Goal: Find contact information: Obtain details needed to contact an individual or organization

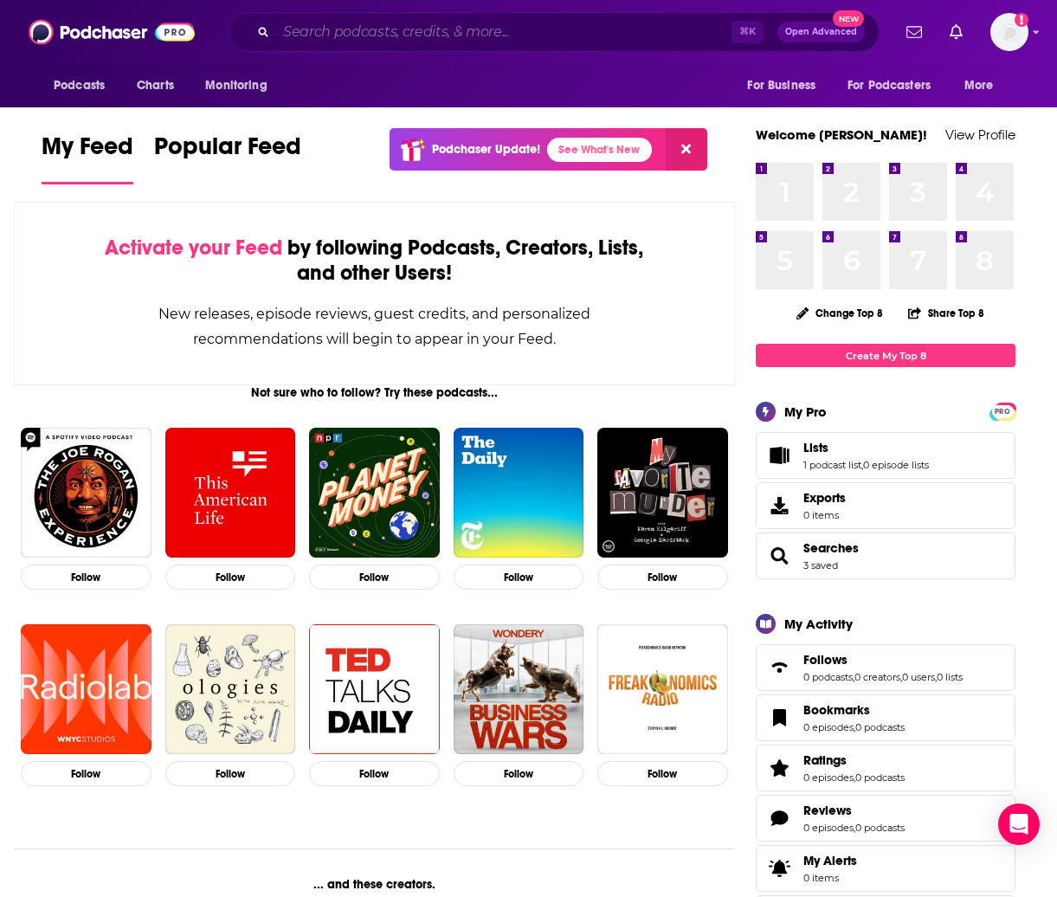
click at [319, 40] on input "Search podcasts, credits, & more..." at bounding box center [503, 32] width 455 height 28
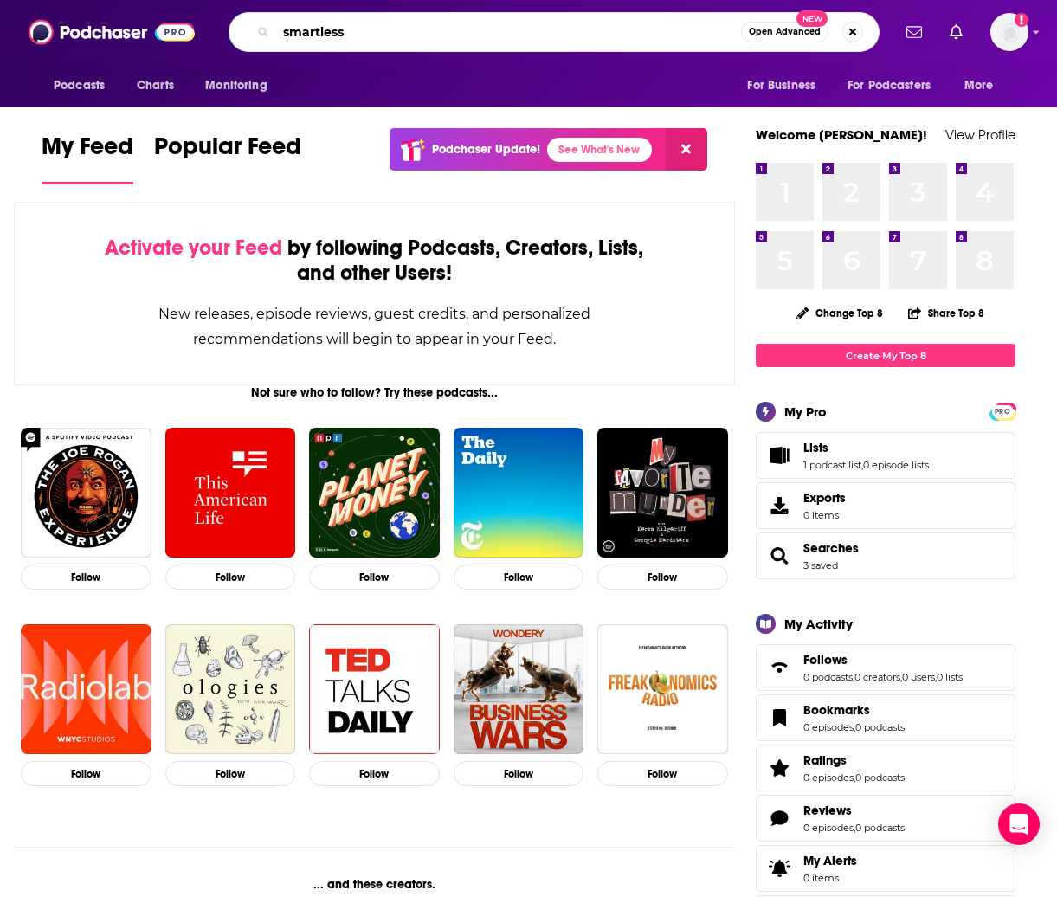
type input "smartless"
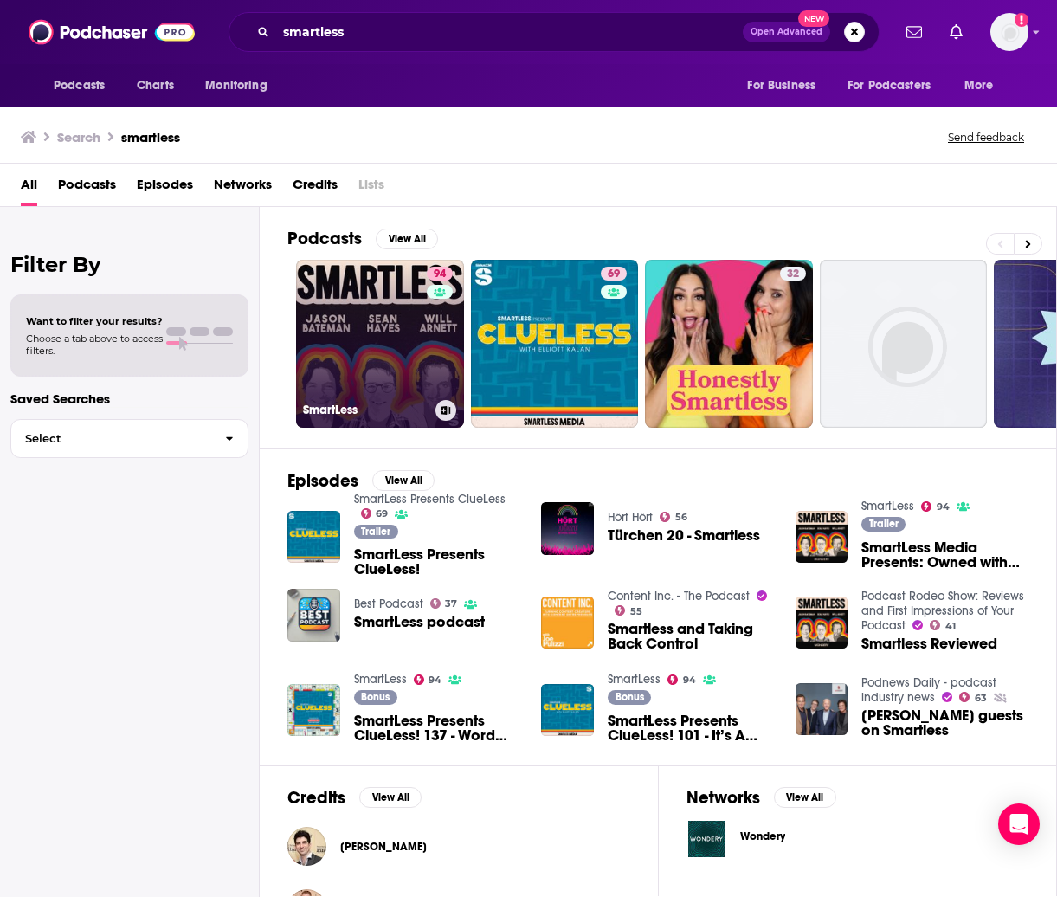
click at [399, 309] on link "94 SmartLess" at bounding box center [380, 344] width 168 height 168
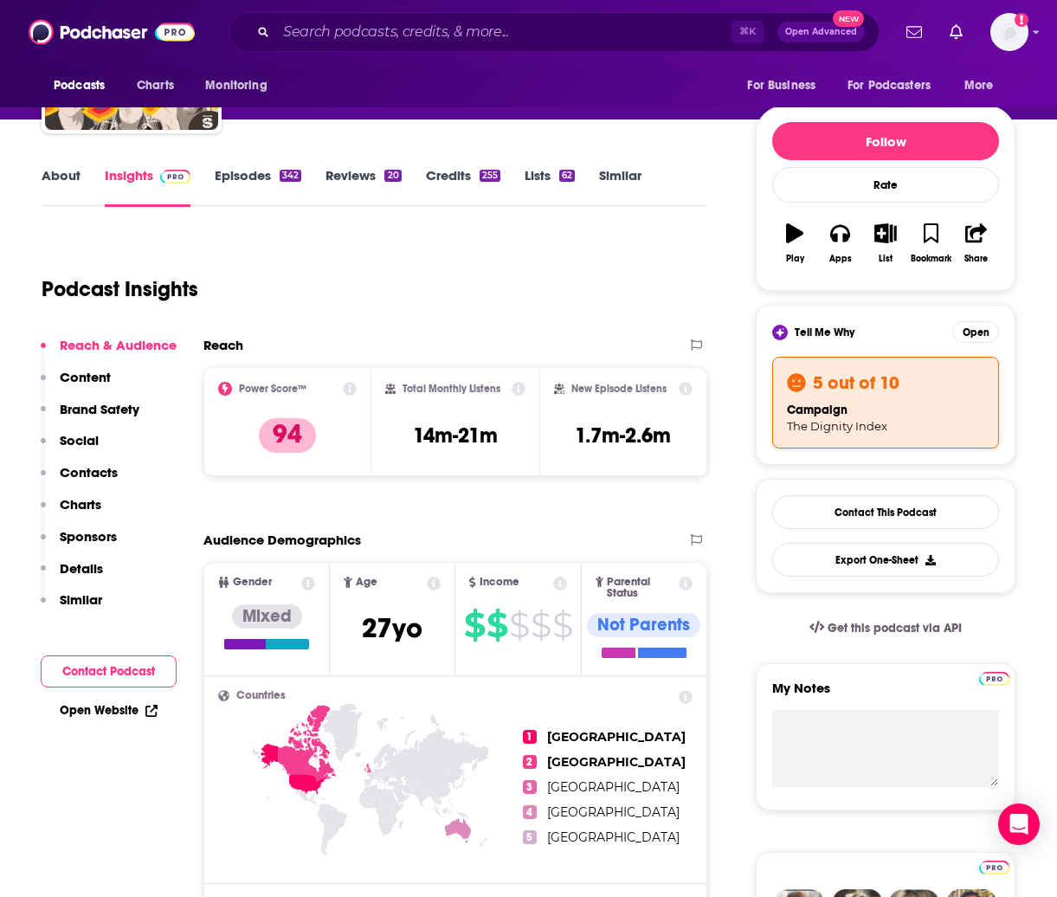
scroll to position [164, 0]
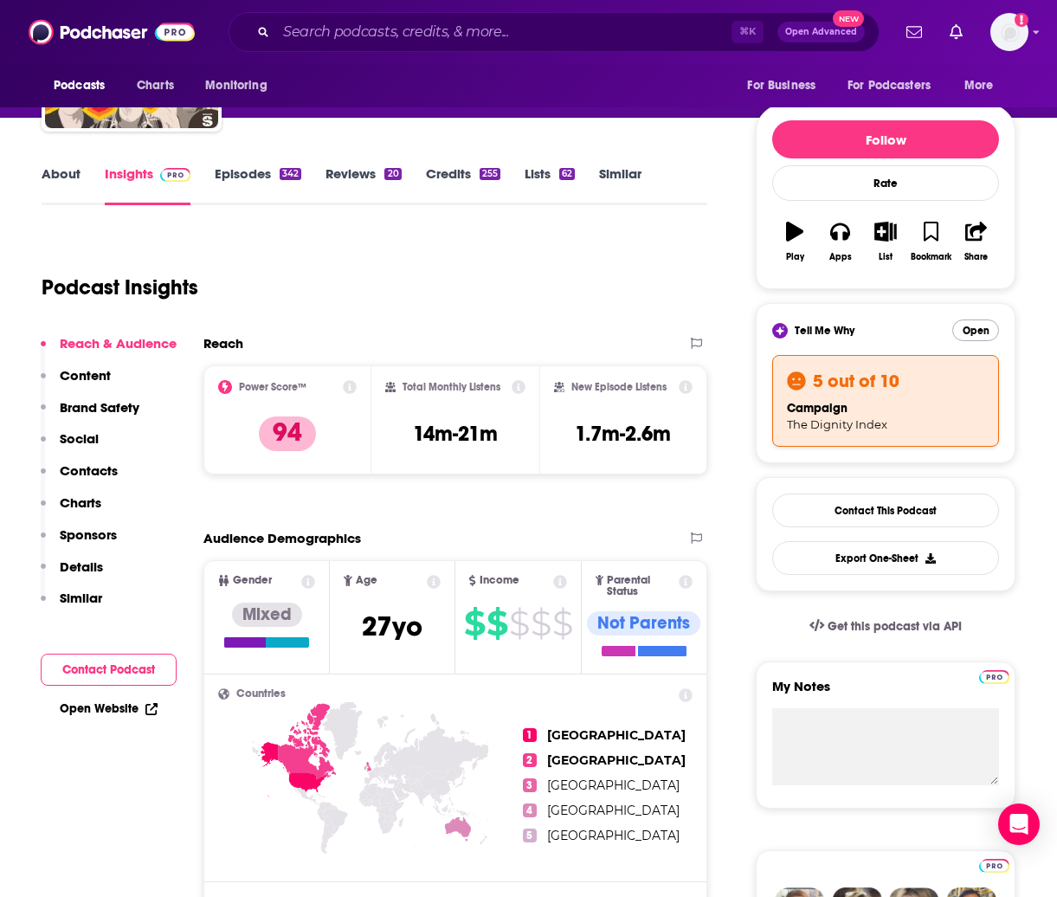
click at [984, 331] on button "Open" at bounding box center [975, 330] width 47 height 22
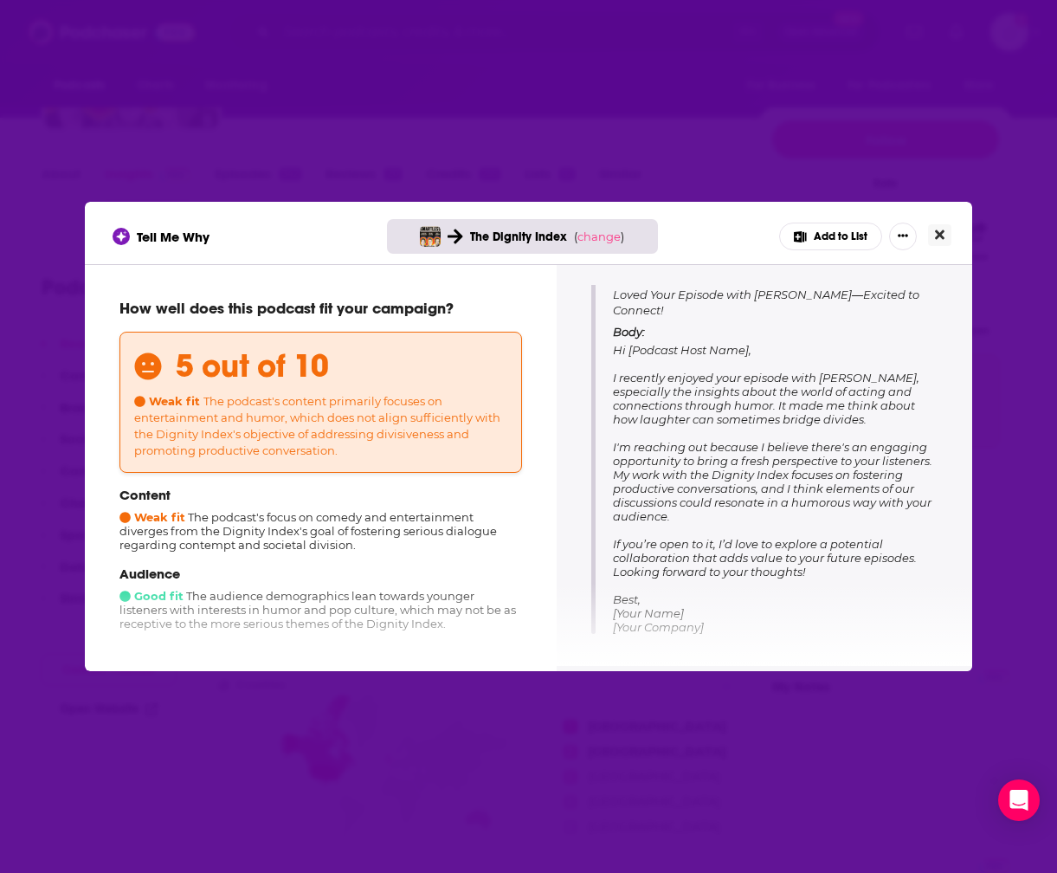
scroll to position [219, 0]
click at [937, 235] on icon "Close" at bounding box center [940, 235] width 10 height 14
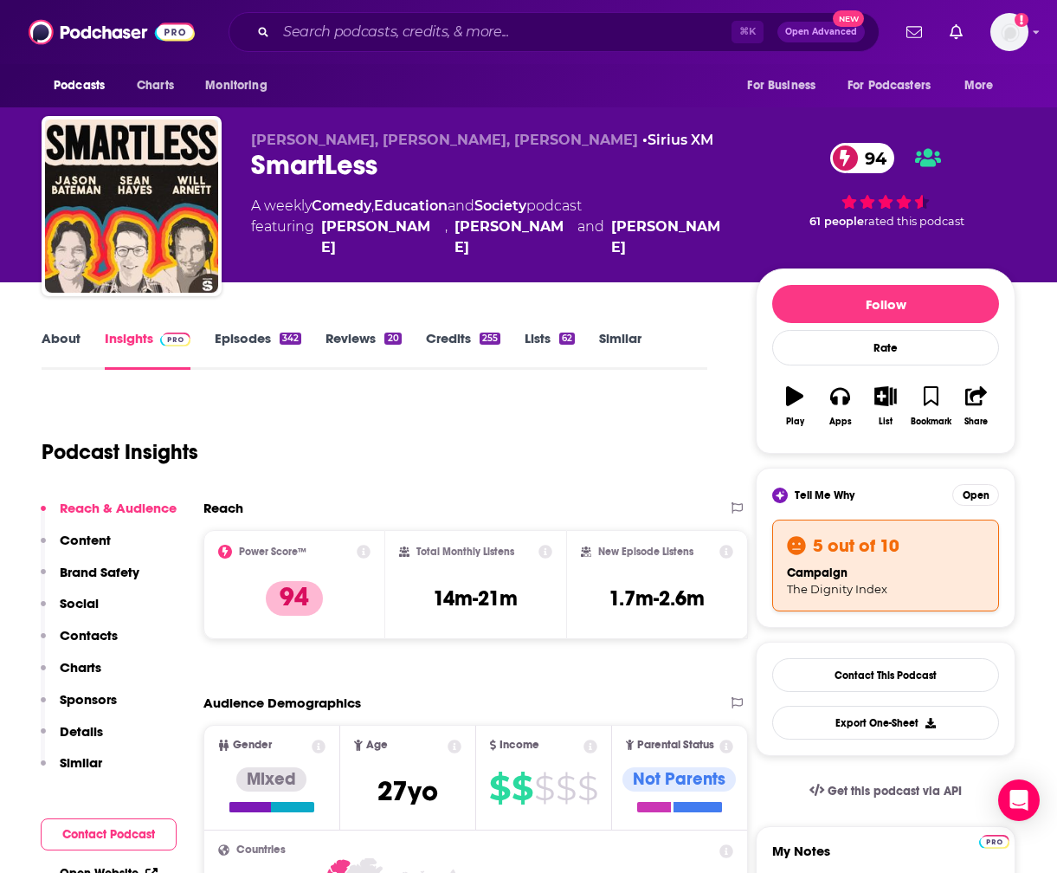
scroll to position [164, 0]
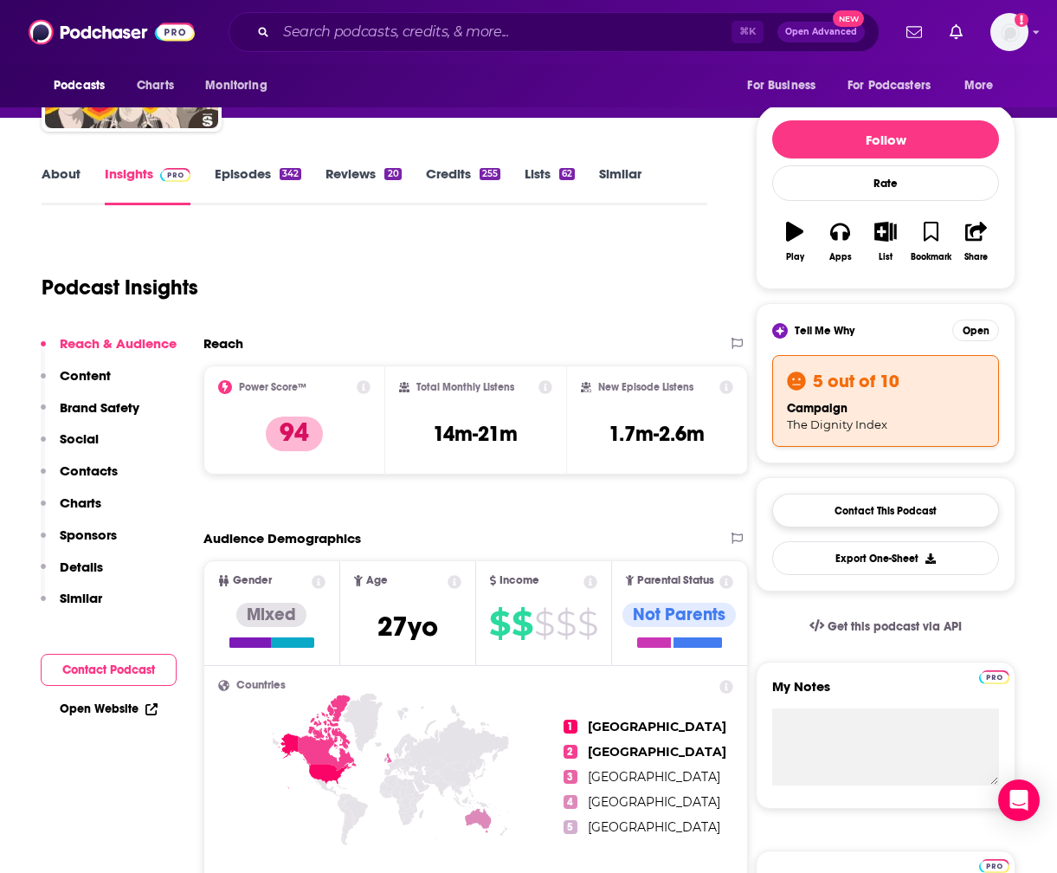
click at [938, 505] on link "Contact This Podcast" at bounding box center [885, 510] width 227 height 34
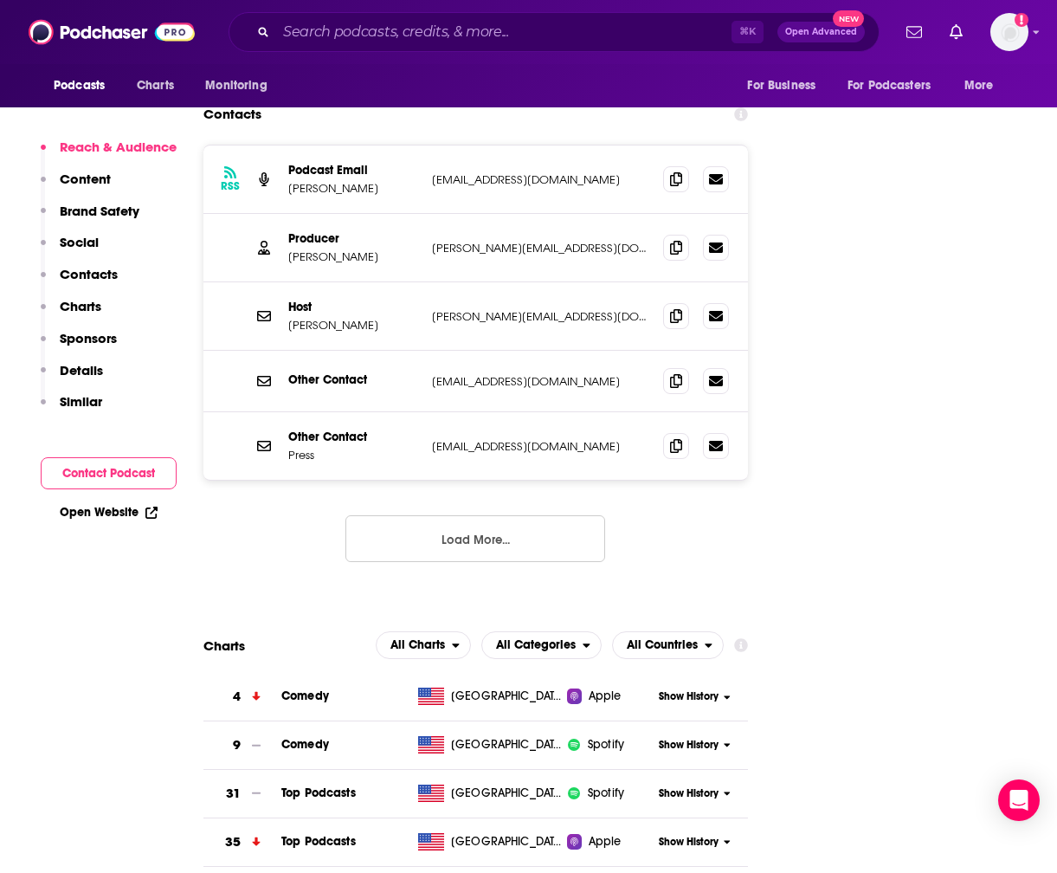
click at [535, 515] on button "Load More..." at bounding box center [475, 538] width 260 height 47
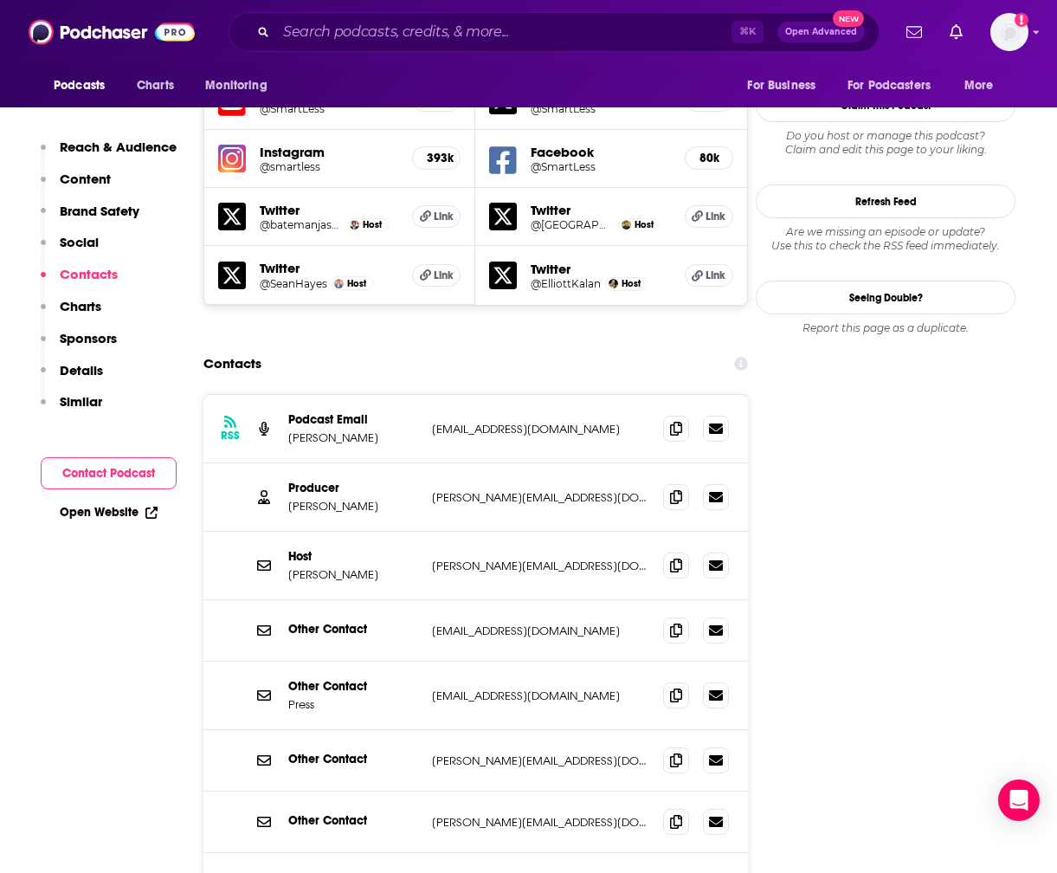
scroll to position [2023, 1]
click at [433, 489] on p "[PERSON_NAME][EMAIL_ADDRESS][DOMAIN_NAME]" at bounding box center [540, 496] width 217 height 15
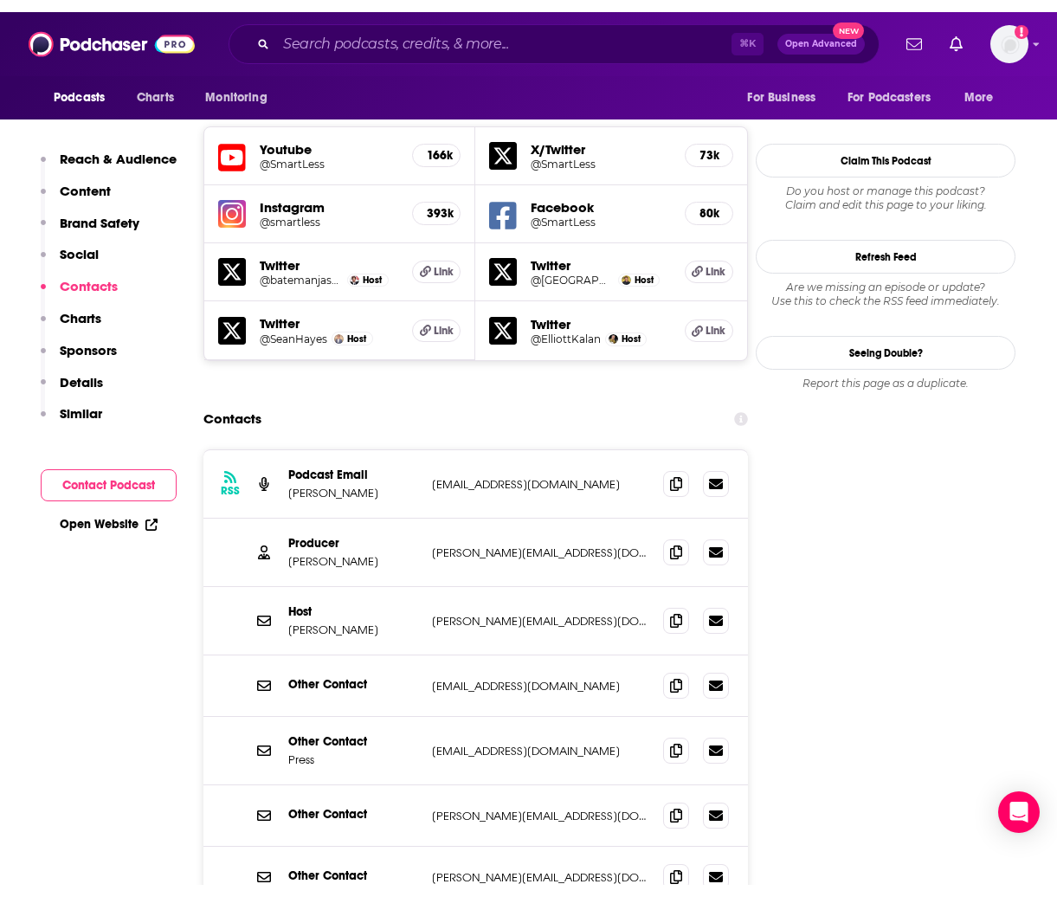
scroll to position [1970, 1]
